Goal: Transaction & Acquisition: Subscribe to service/newsletter

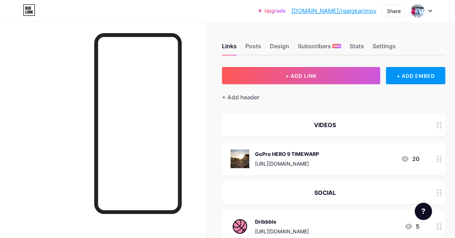
click at [285, 9] on link "Upgrade" at bounding box center [271, 11] width 27 height 6
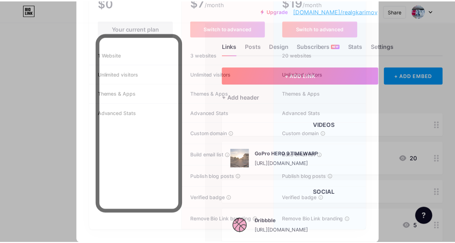
scroll to position [74, 0]
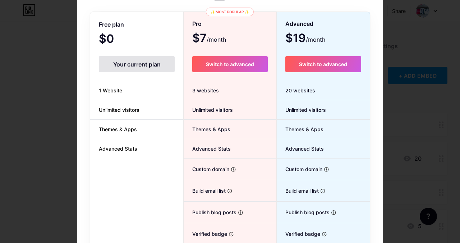
click at [404, 109] on div at bounding box center [230, 47] width 460 height 243
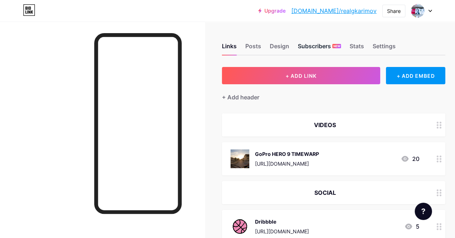
click at [330, 47] on div "Subscribers NEW" at bounding box center [319, 48] width 43 height 13
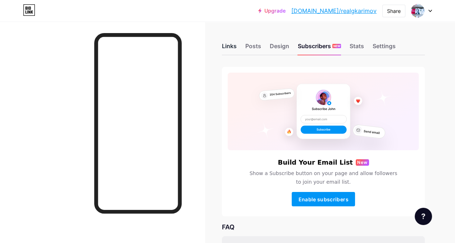
click at [235, 43] on div "Links" at bounding box center [229, 48] width 15 height 13
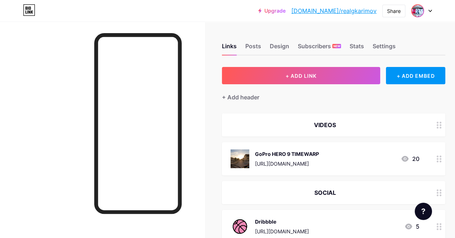
click at [418, 9] on img at bounding box center [418, 11] width 12 height 12
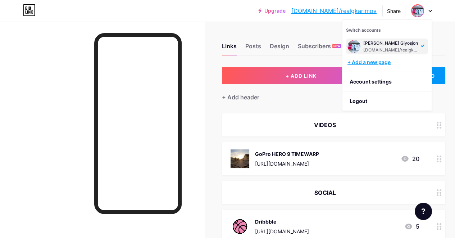
click at [377, 61] on div "+ Add a new page" at bounding box center [387, 62] width 81 height 7
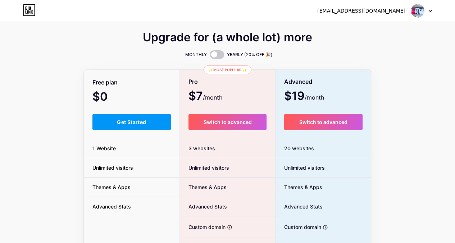
click at [404, 14] on div "[EMAIL_ADDRESS][DOMAIN_NAME]" at bounding box center [361, 11] width 88 height 8
click at [401, 12] on div "[EMAIL_ADDRESS][DOMAIN_NAME]" at bounding box center [361, 11] width 88 height 8
click at [422, 11] on img at bounding box center [417, 11] width 14 height 14
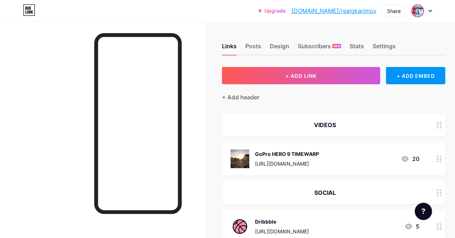
click at [423, 10] on img at bounding box center [418, 11] width 12 height 12
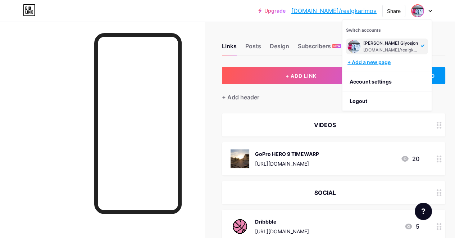
click at [368, 63] on div "+ Add a new page" at bounding box center [387, 62] width 81 height 7
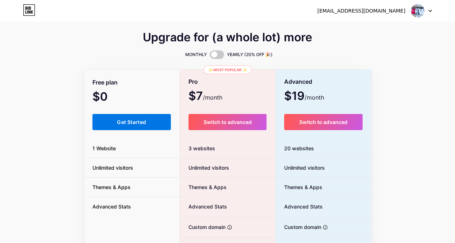
click at [133, 120] on span "Get Started" at bounding box center [131, 122] width 29 height 6
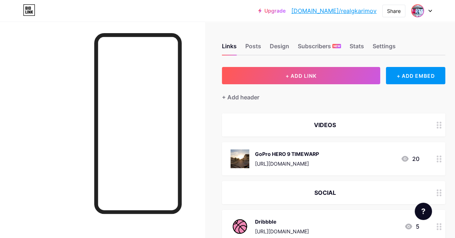
click at [421, 10] on img at bounding box center [418, 11] width 12 height 12
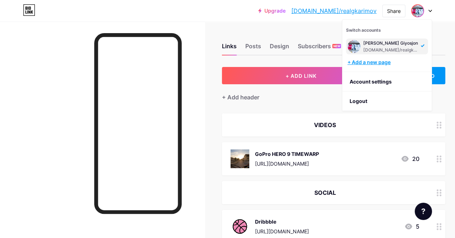
click at [375, 61] on div "+ Add a new page" at bounding box center [387, 62] width 81 height 7
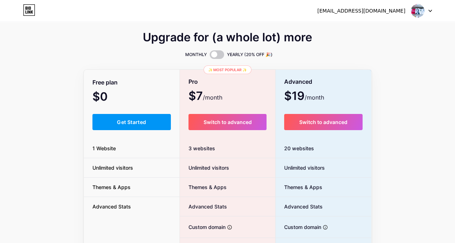
click at [107, 148] on span "1 Website" at bounding box center [104, 148] width 41 height 8
click at [138, 61] on div "Upgrade for (a whole lot) more MONTHLY YEARLY (20% OFF 🎉) Free plan $0 /month G…" at bounding box center [228, 178] width 288 height 291
click at [217, 55] on span at bounding box center [217, 54] width 14 height 9
click at [210, 56] on input "checkbox" at bounding box center [210, 56] width 0 height 0
click at [217, 54] on span at bounding box center [217, 54] width 14 height 9
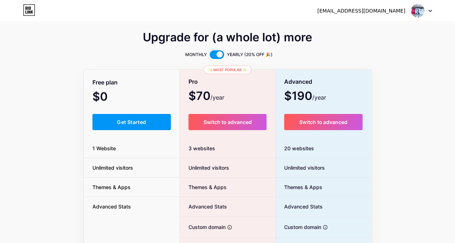
click at [210, 56] on input "checkbox" at bounding box center [210, 56] width 0 height 0
click at [217, 54] on span at bounding box center [217, 54] width 14 height 9
click at [210, 56] on input "checkbox" at bounding box center [210, 56] width 0 height 0
click at [368, 43] on div "Upgrade for (a whole lot) more" at bounding box center [228, 41] width 288 height 17
click at [213, 52] on span at bounding box center [217, 54] width 14 height 9
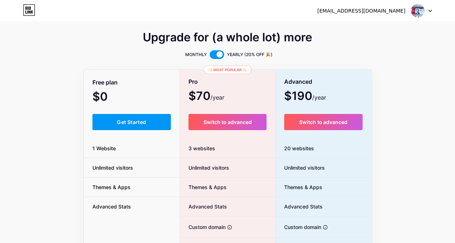
click at [210, 56] on input "checkbox" at bounding box center [210, 56] width 0 height 0
click at [213, 52] on span at bounding box center [217, 54] width 14 height 9
click at [210, 56] on input "checkbox" at bounding box center [210, 56] width 0 height 0
click at [213, 52] on span at bounding box center [217, 54] width 14 height 9
click at [210, 56] on input "checkbox" at bounding box center [210, 56] width 0 height 0
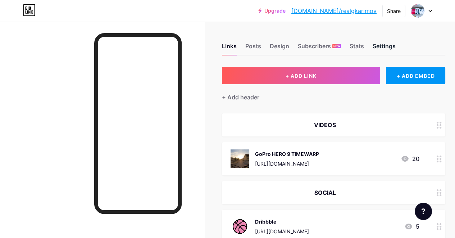
click at [395, 45] on div "Settings" at bounding box center [383, 48] width 23 height 13
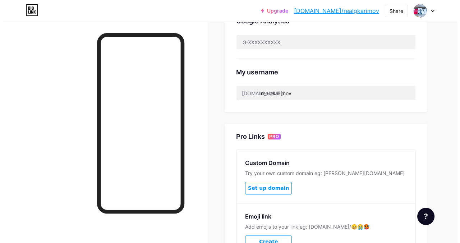
scroll to position [361, 0]
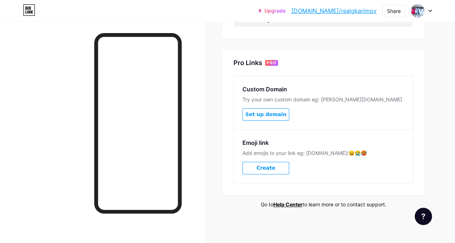
click at [274, 114] on span "Set up domain" at bounding box center [265, 114] width 41 height 6
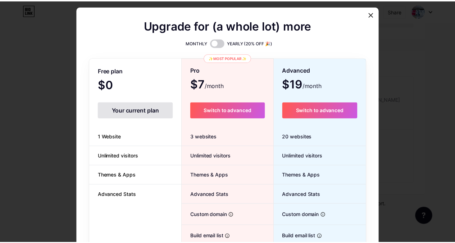
scroll to position [108, 0]
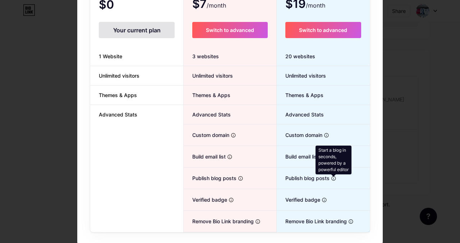
click at [331, 176] on icon at bounding box center [333, 178] width 5 height 5
click at [423, 142] on div "Upgrade for (a whole lot) more MONTHLY YEARLY (20% OFF 🎉) Free plan $0 /month Y…" at bounding box center [230, 85] width 460 height 243
click at [429, 91] on div at bounding box center [230, 13] width 460 height 243
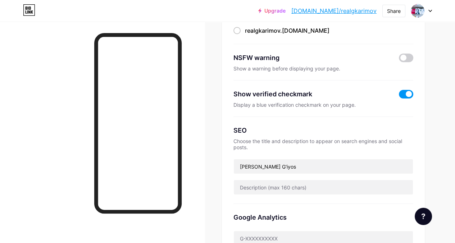
scroll to position [74, 0]
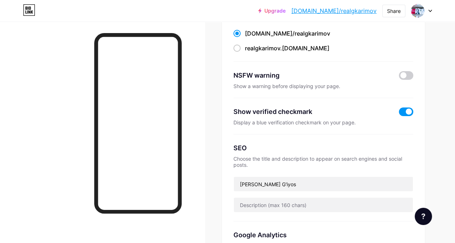
click at [29, 18] on div "Upgrade bio.link/realgk... bio.link/realgkarimov Share Switch accounts Karimov …" at bounding box center [227, 11] width 455 height 22
click at [31, 10] on icon at bounding box center [32, 11] width 2 height 3
